Goal: Obtain resource: Obtain resource

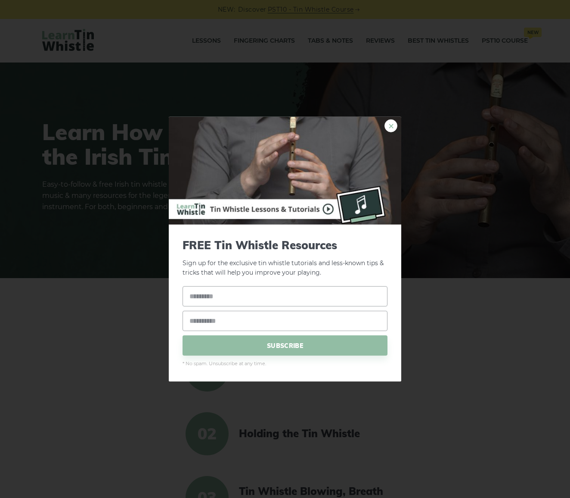
click at [391, 123] on link "×" at bounding box center [391, 125] width 13 height 13
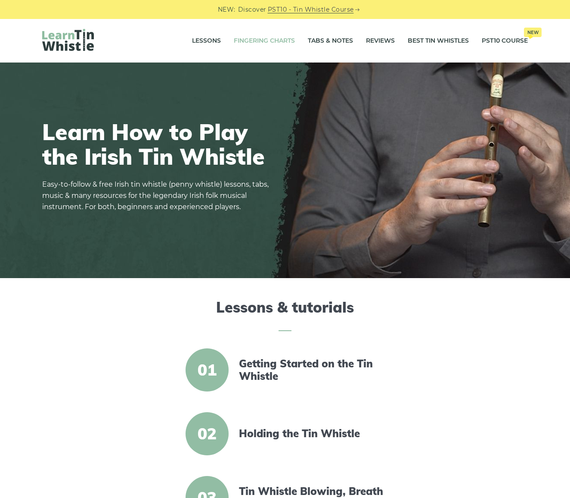
click at [265, 41] on link "Fingering Charts" at bounding box center [264, 41] width 61 height 22
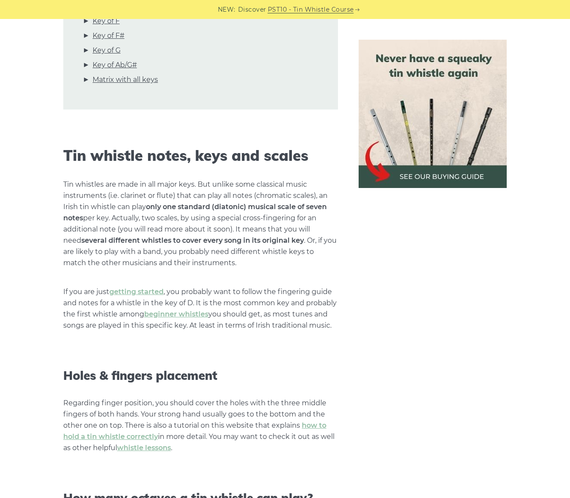
scroll to position [465, 0]
click at [201, 238] on strong "several different whistles to cover every song in its original key" at bounding box center [192, 240] width 223 height 8
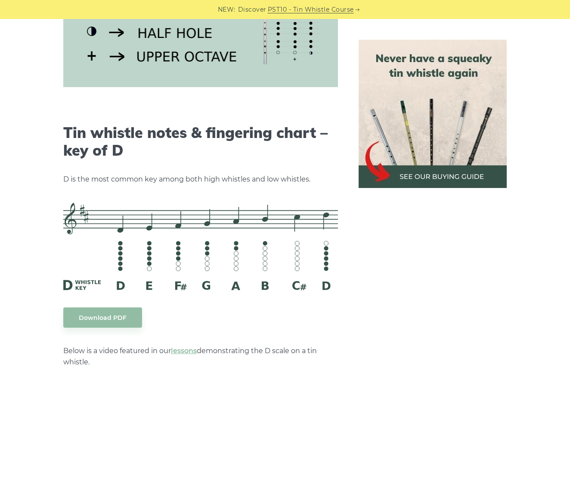
scroll to position [1249, 0]
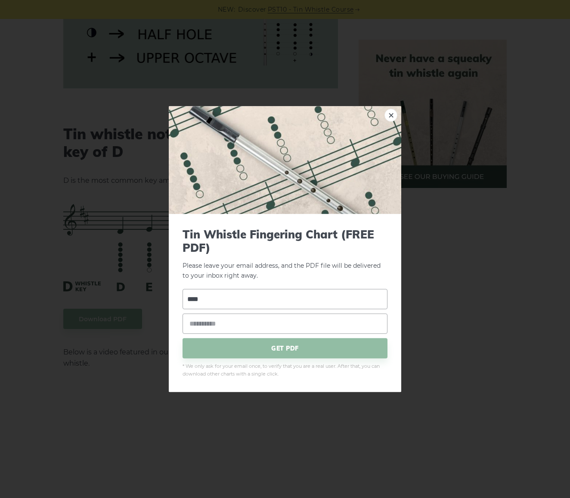
type input "****"
type input "**********"
click at [287, 346] on span "GET PDF" at bounding box center [285, 348] width 205 height 20
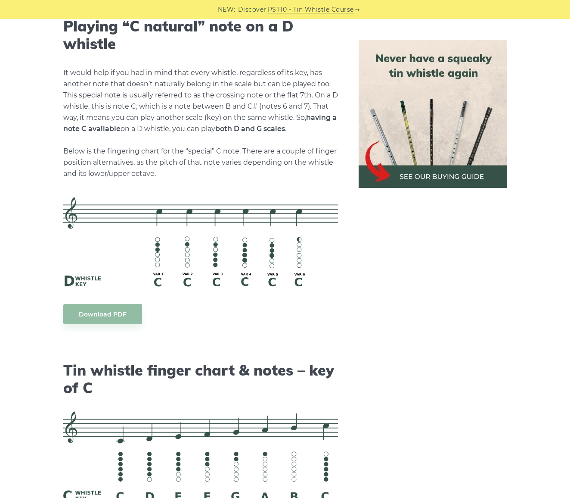
scroll to position [1828, 0]
click at [187, 20] on h2 "Playing “C natural” note on a D whistle" at bounding box center [200, 35] width 275 height 35
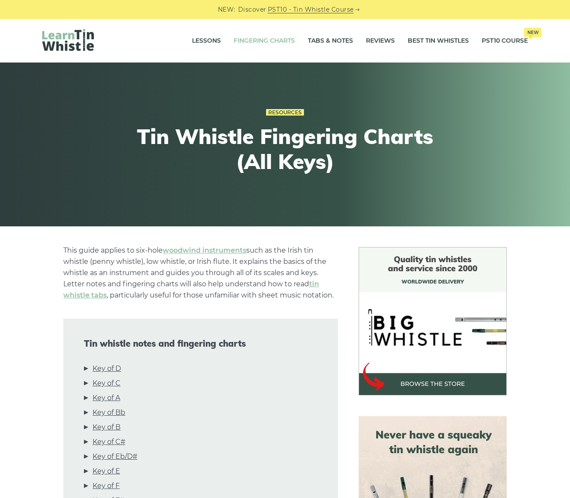
scroll to position [0, 0]
click at [199, 41] on link "Lessons" at bounding box center [206, 41] width 29 height 22
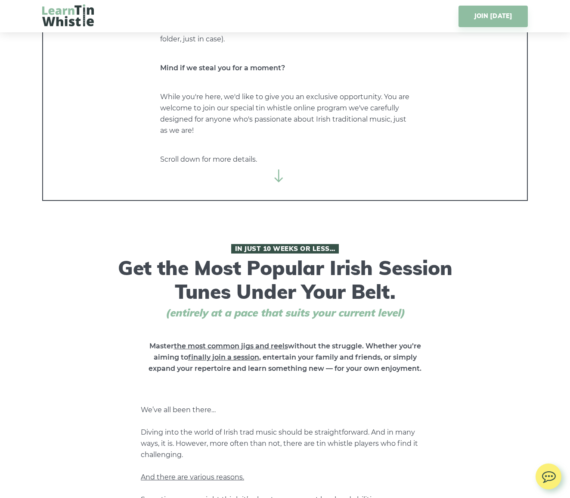
scroll to position [127, 0]
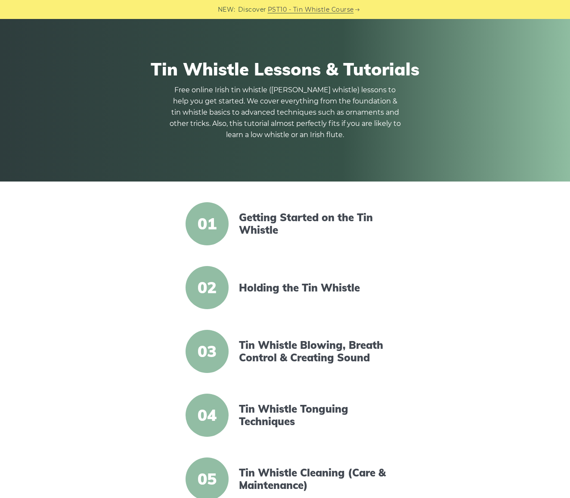
scroll to position [45, 0]
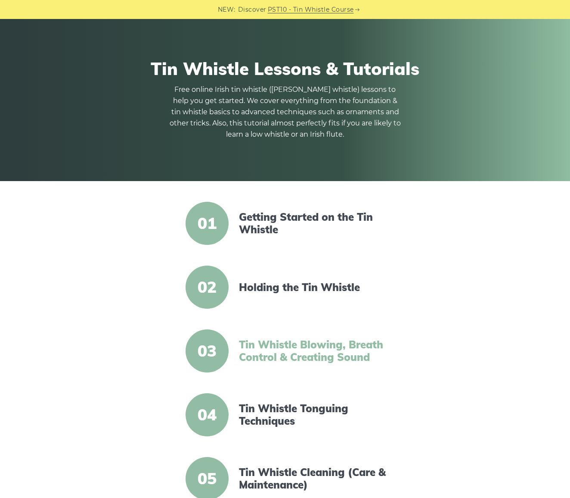
click at [257, 355] on link "Tin Whistle Blowing, Breath Control & Creating Sound" at bounding box center [313, 350] width 148 height 25
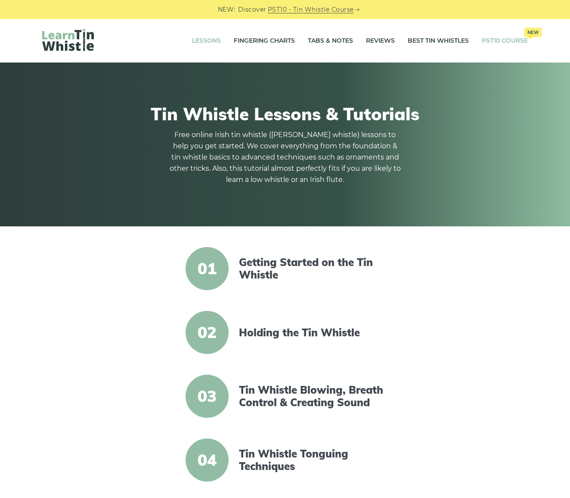
click at [492, 40] on link "PST10 Course New" at bounding box center [505, 41] width 46 height 22
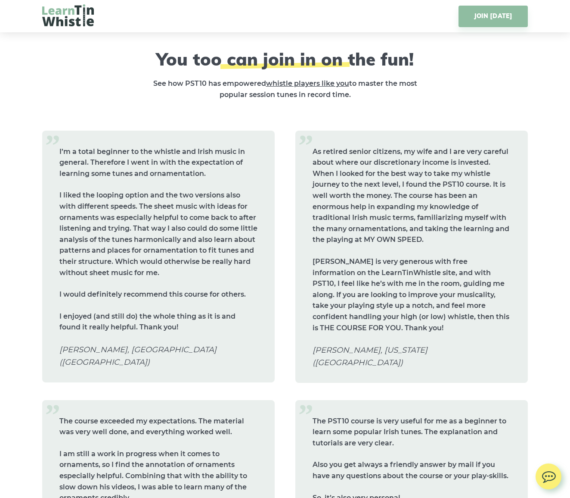
scroll to position [3389, 0]
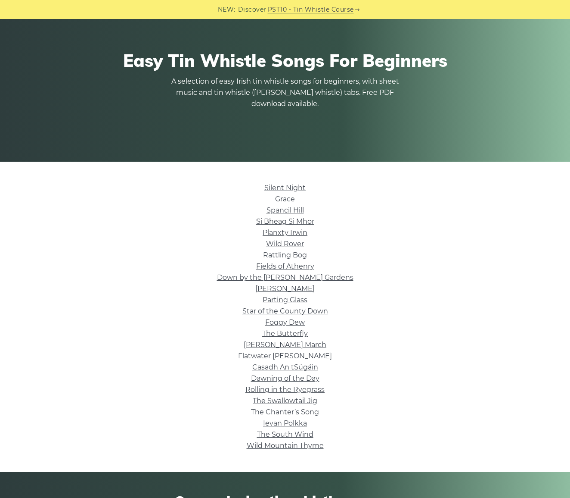
scroll to position [65, 0]
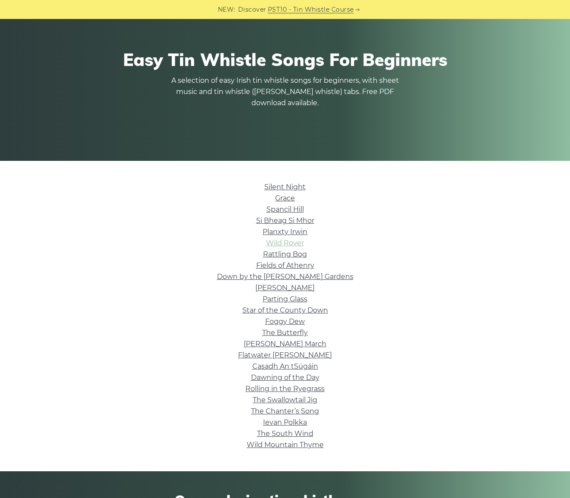
click at [279, 243] on link "Wild Rover" at bounding box center [285, 243] width 38 height 8
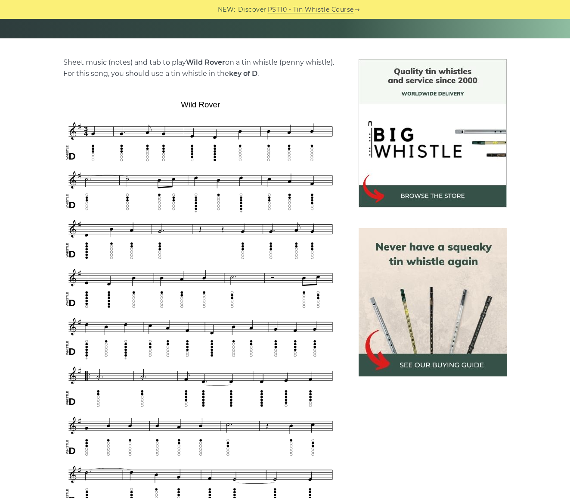
scroll to position [187, 0]
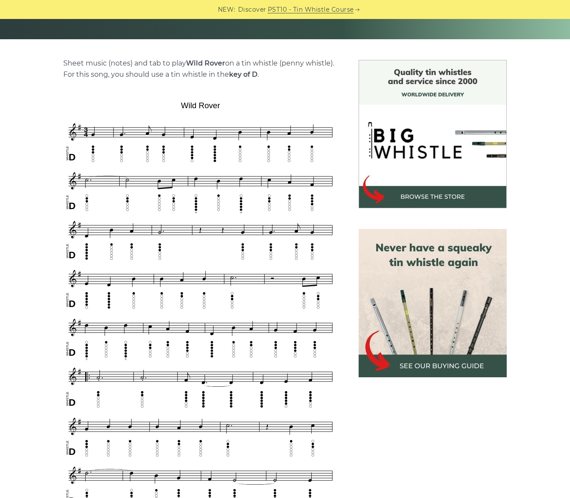
click at [226, 282] on img at bounding box center [200, 354] width 275 height 512
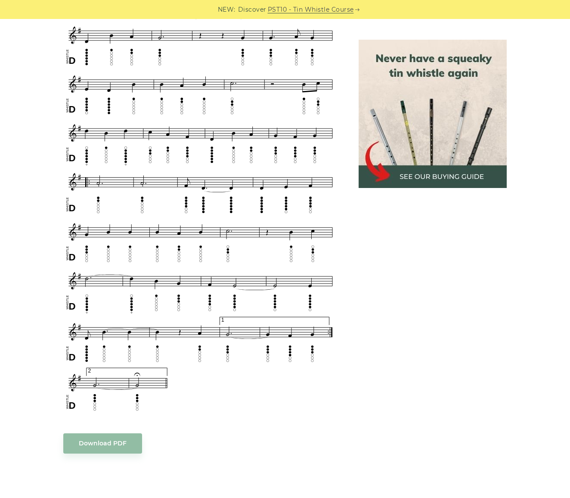
scroll to position [383, 0]
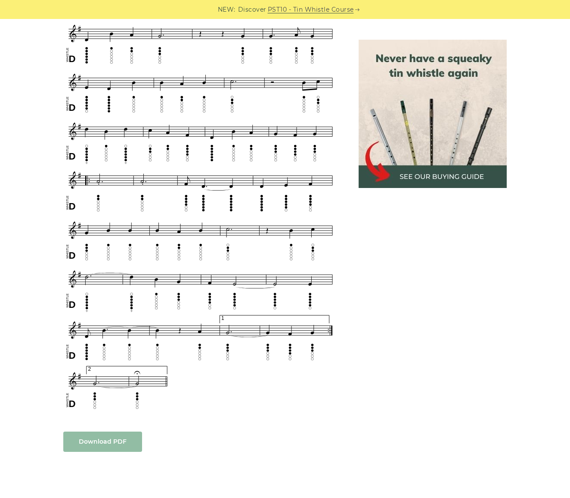
click at [111, 436] on link "Download PDF" at bounding box center [102, 441] width 79 height 20
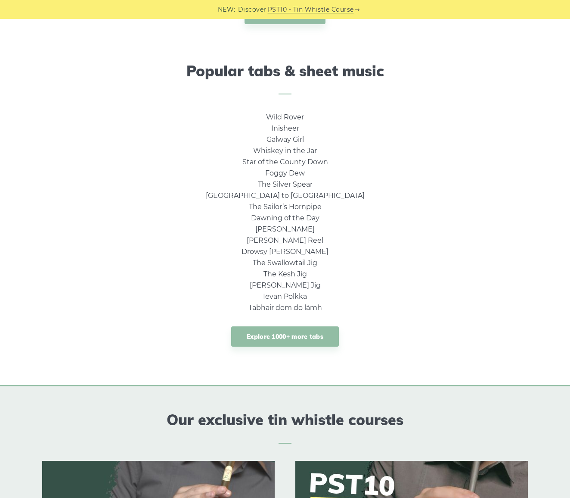
scroll to position [534, 0]
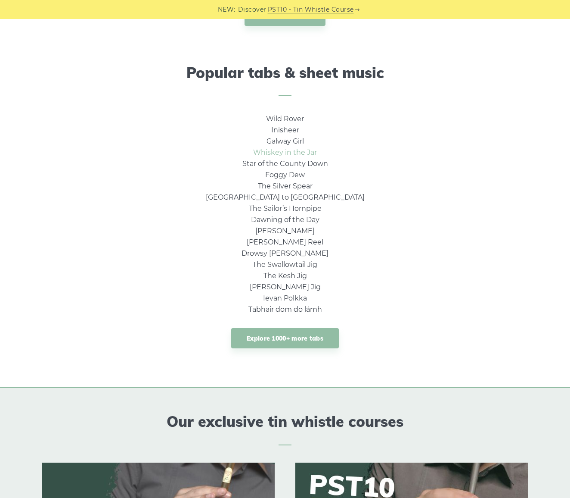
click at [286, 151] on link "Whiskey in the Jar" at bounding box center [285, 152] width 64 height 8
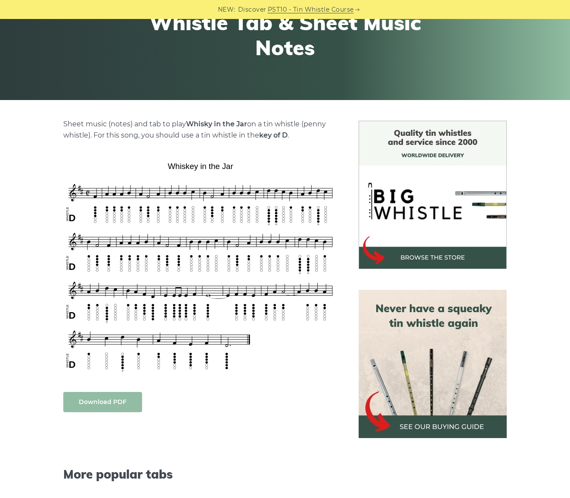
scroll to position [128, 0]
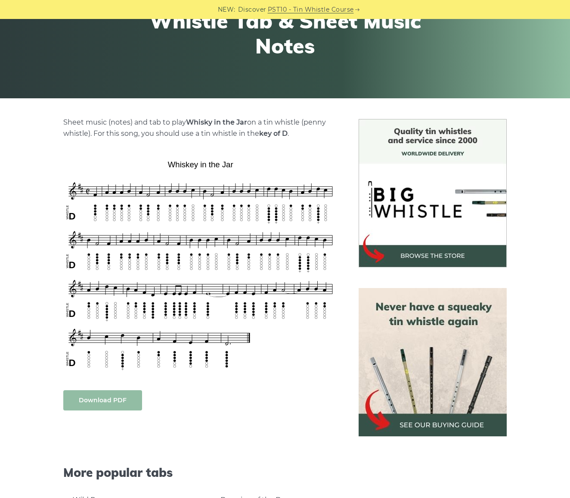
click at [106, 401] on link "Download PDF" at bounding box center [102, 400] width 79 height 20
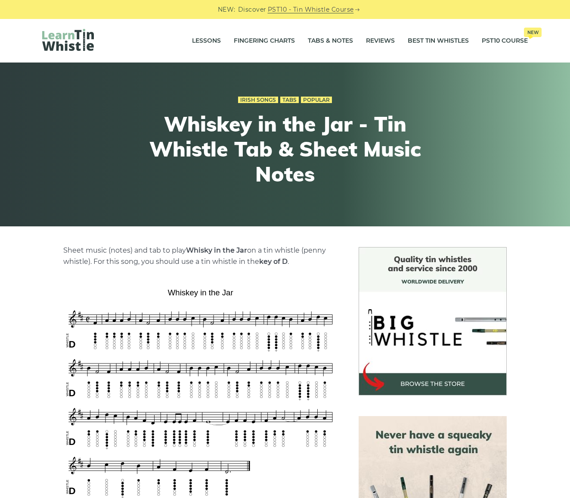
scroll to position [0, 0]
click at [324, 39] on link "Tabs & Notes" at bounding box center [330, 41] width 45 height 22
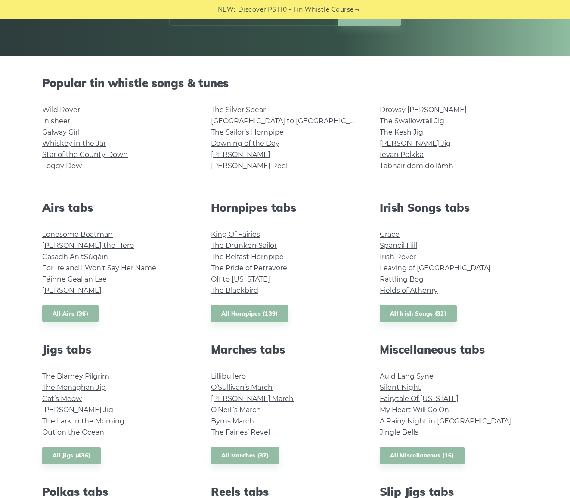
scroll to position [177, 0]
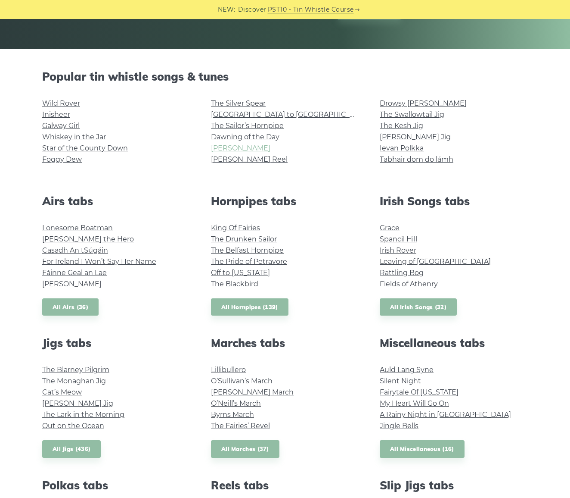
click at [220, 147] on link "[PERSON_NAME]" at bounding box center [240, 148] width 59 height 8
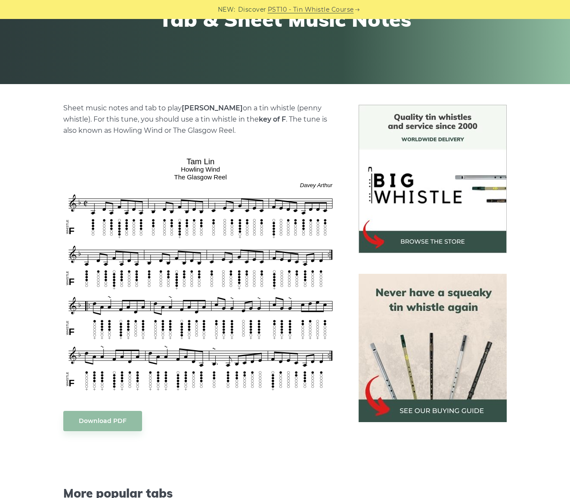
scroll to position [145, 0]
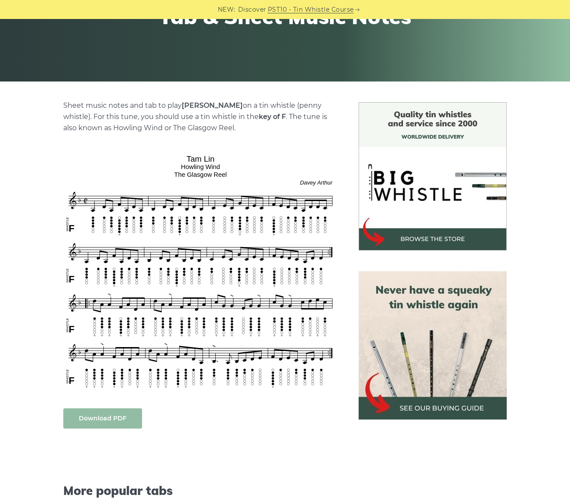
click at [111, 420] on link "Download PDF" at bounding box center [102, 418] width 79 height 20
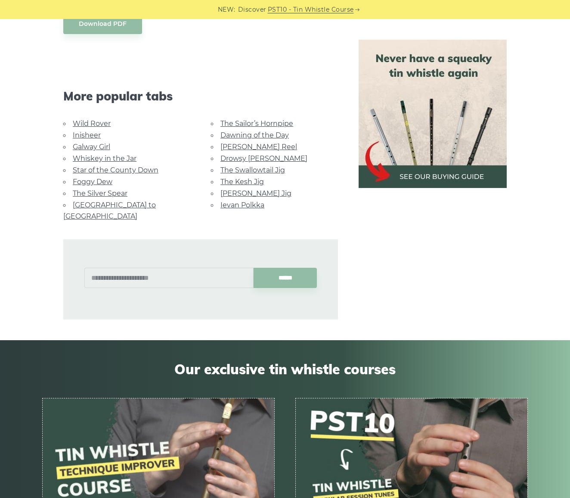
scroll to position [539, 0]
click at [79, 134] on link "Inisheer" at bounding box center [87, 135] width 28 height 8
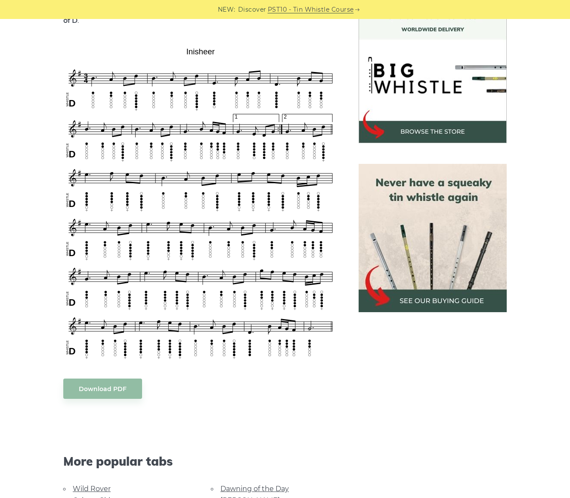
scroll to position [255, 0]
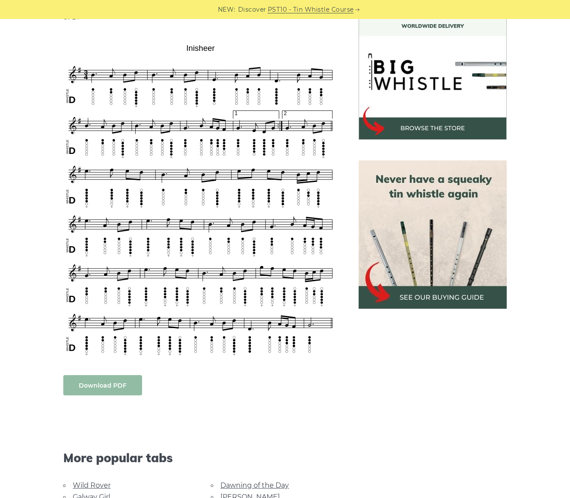
click at [101, 376] on link "Download PDF" at bounding box center [102, 385] width 79 height 20
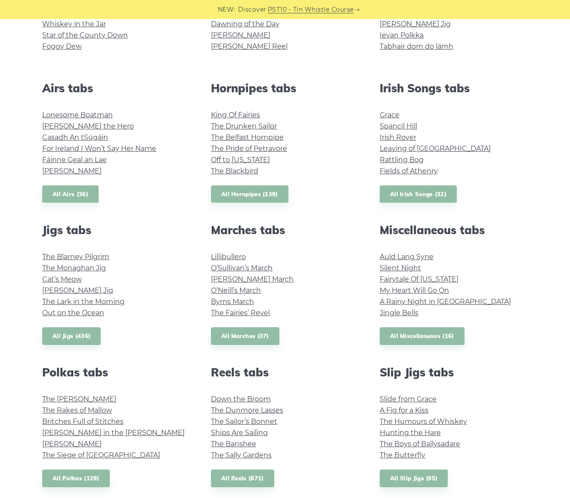
scroll to position [291, 0]
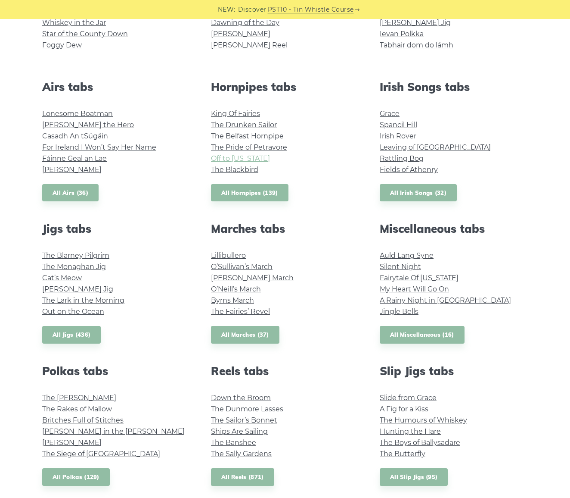
click at [226, 157] on link "Off to [US_STATE]" at bounding box center [240, 158] width 59 height 8
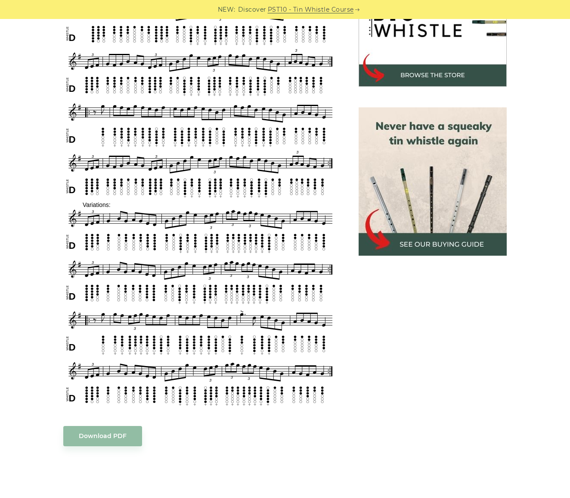
scroll to position [308, 0]
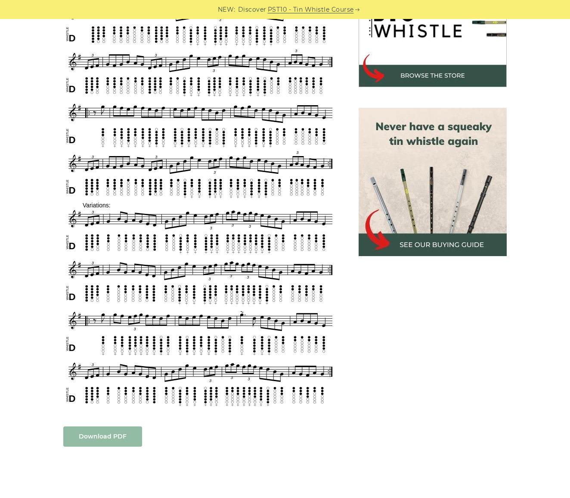
click at [92, 434] on link "Download PDF" at bounding box center [102, 436] width 79 height 20
